Goal: Use online tool/utility

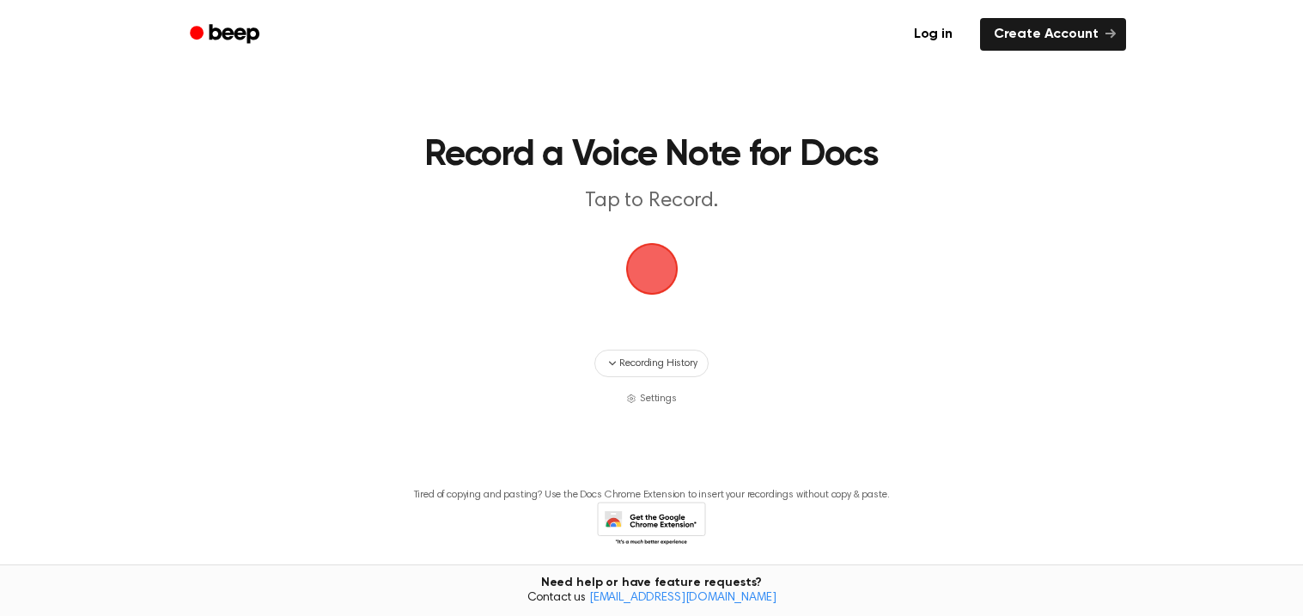
click at [656, 260] on span "button" at bounding box center [652, 269] width 48 height 48
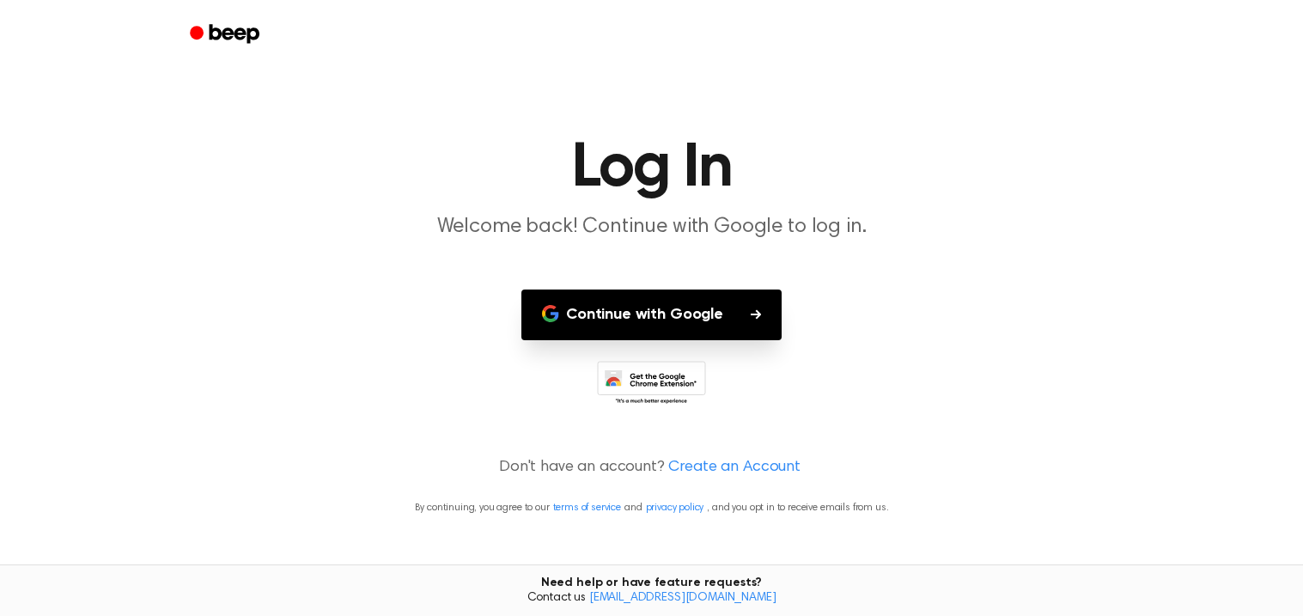
click at [673, 326] on button "Continue with Google" at bounding box center [651, 314] width 260 height 51
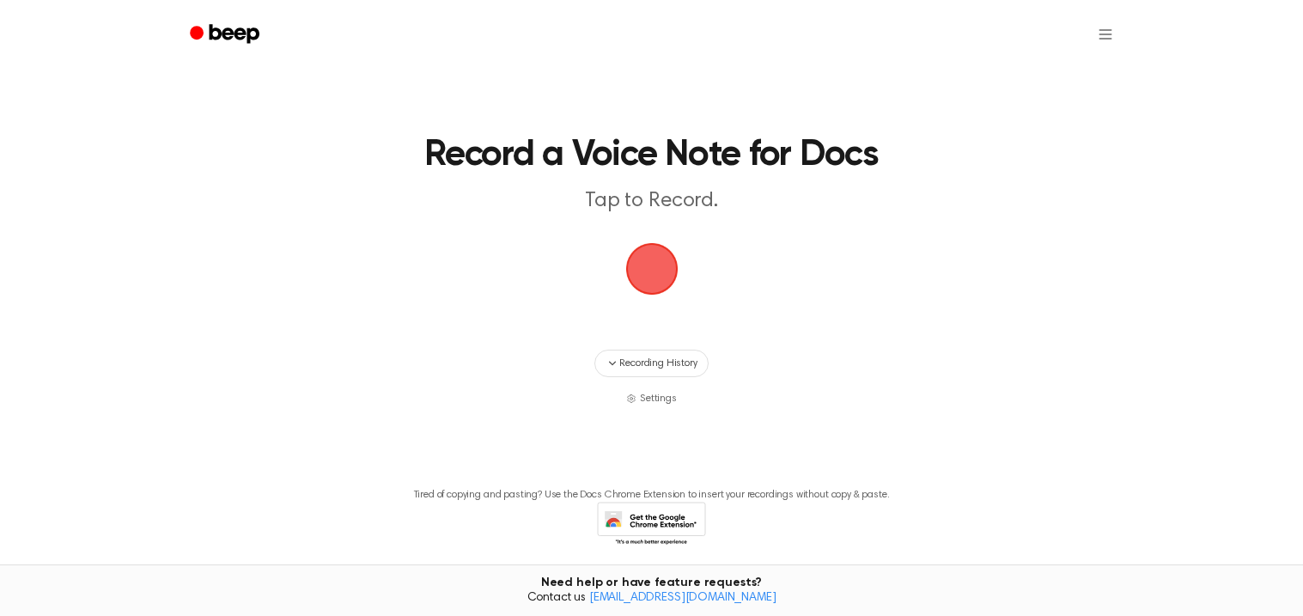
click at [643, 262] on span "button" at bounding box center [652, 269] width 48 height 48
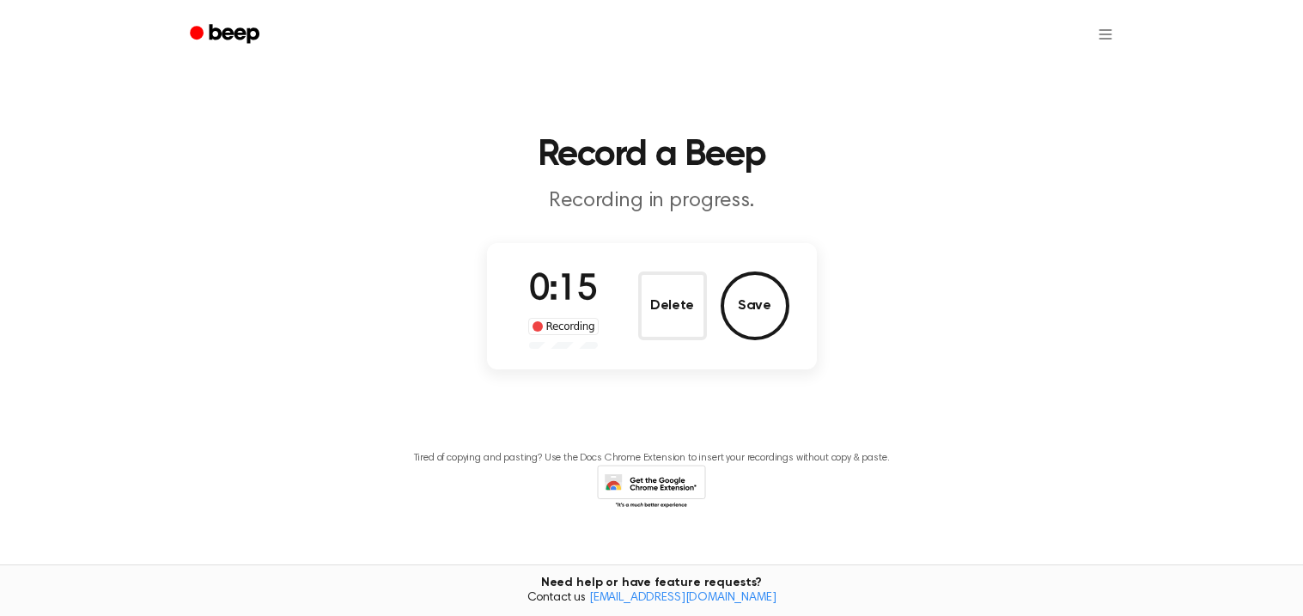
click at [570, 266] on div "0:15 Recording" at bounding box center [564, 306] width 99 height 85
click at [665, 320] on button "Delete" at bounding box center [672, 305] width 69 height 69
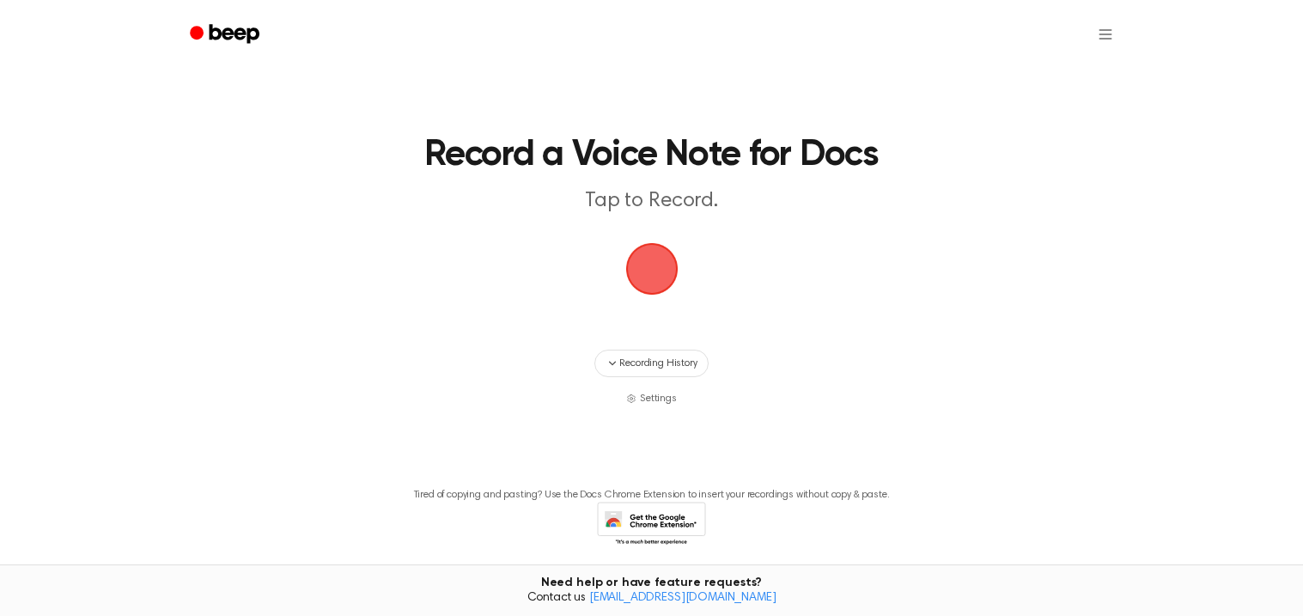
click at [665, 508] on icon at bounding box center [651, 525] width 109 height 47
